Goal: Task Accomplishment & Management: Use online tool/utility

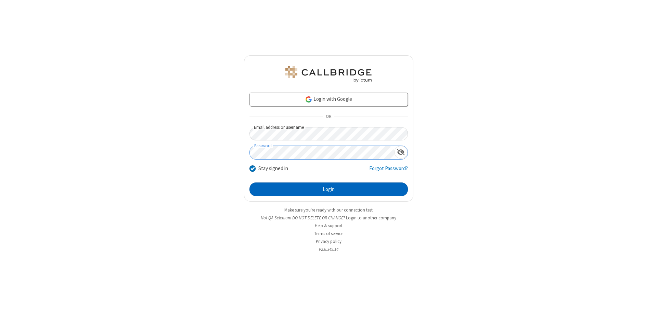
click at [329, 190] on button "Login" at bounding box center [328, 190] width 158 height 14
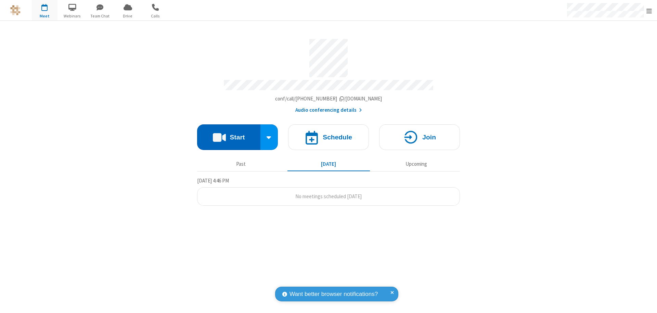
click at [229, 134] on button "Start" at bounding box center [228, 138] width 63 height 26
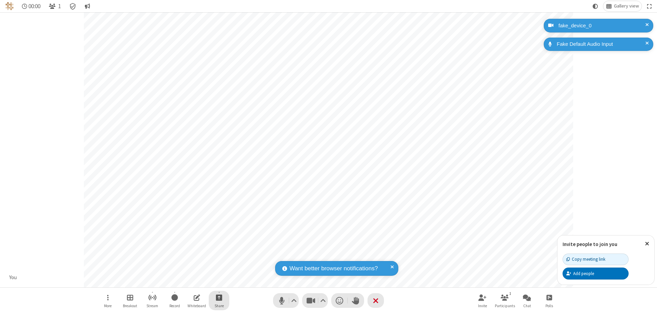
click at [219, 298] on span "Start sharing" at bounding box center [219, 298] width 7 height 9
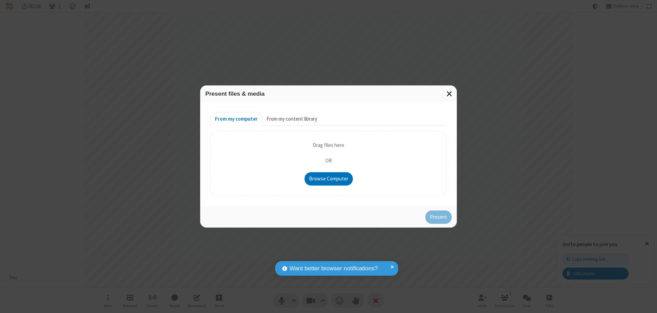
click at [291, 119] on button "From my content library" at bounding box center [292, 119] width 60 height 14
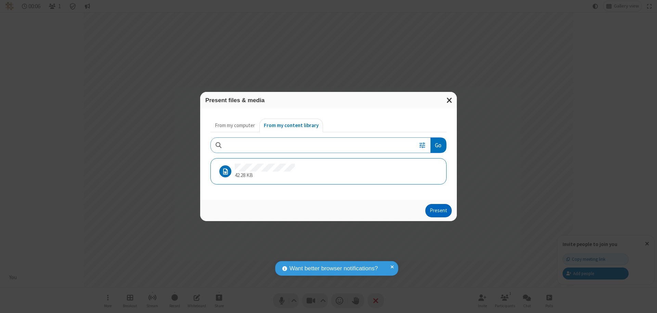
click at [439, 211] on button "Present" at bounding box center [438, 211] width 26 height 14
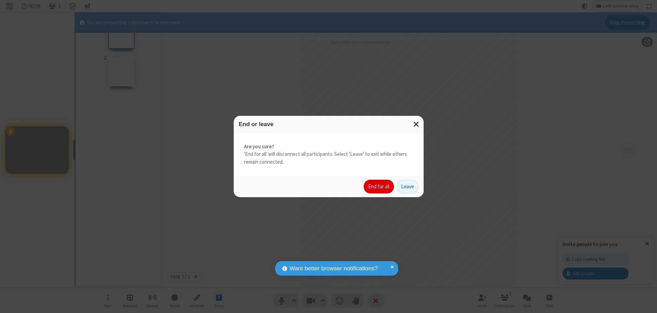
click at [379, 187] on button "End for all" at bounding box center [379, 187] width 30 height 14
